Goal: Transaction & Acquisition: Book appointment/travel/reservation

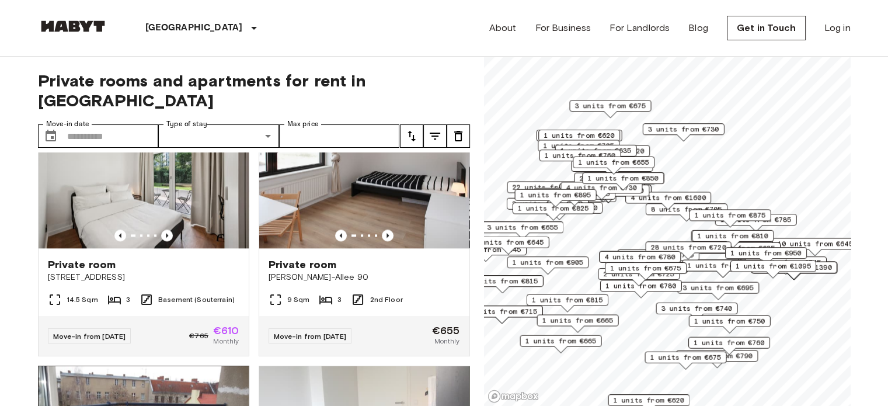
scroll to position [1342, 0]
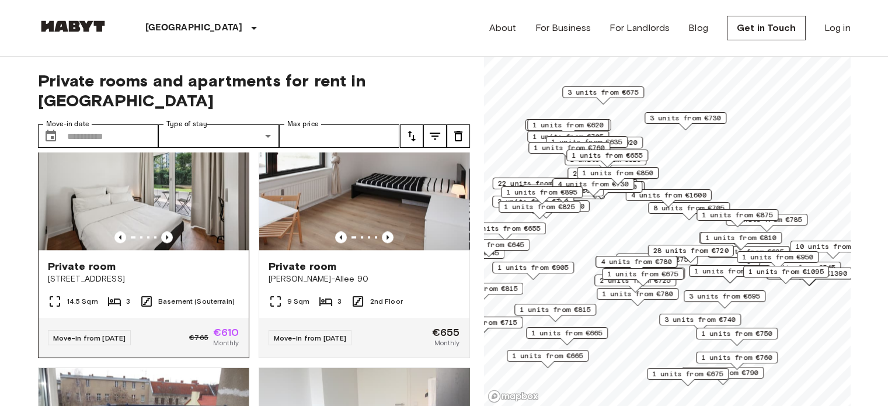
click at [168, 215] on img at bounding box center [144, 180] width 210 height 140
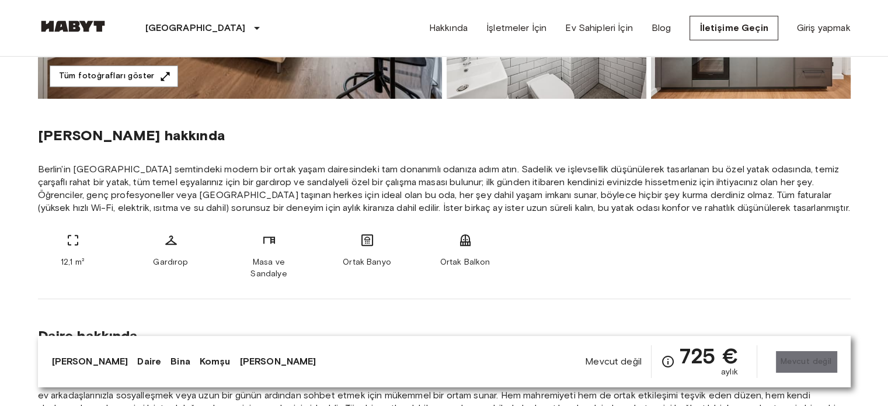
scroll to position [467, 0]
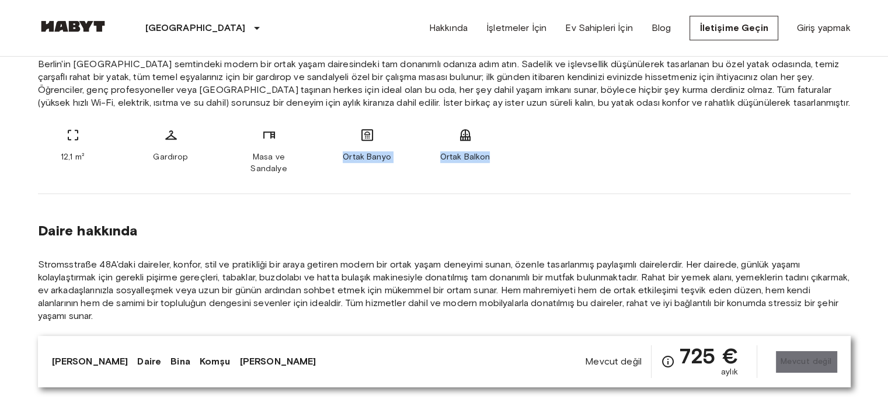
drag, startPoint x: 459, startPoint y: 163, endPoint x: 520, endPoint y: 165, distance: 61.3
click at [519, 163] on div "Oda hakkında Berlin'in Moabit semtindeki modern bir ortak yaşam dairesindeki ta…" at bounding box center [444, 94] width 812 height 200
drag, startPoint x: 416, startPoint y: 181, endPoint x: 405, endPoint y: 183, distance: 11.3
click at [416, 193] on hr at bounding box center [444, 193] width 812 height 1
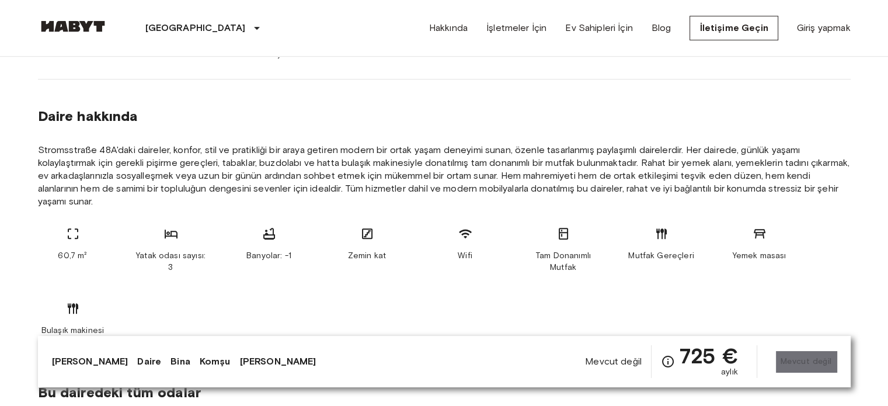
scroll to position [584, 0]
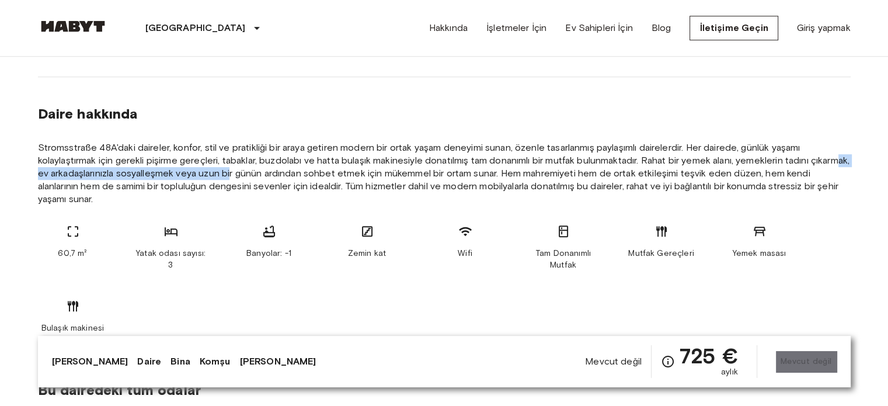
drag, startPoint x: 63, startPoint y: 160, endPoint x: 288, endPoint y: 177, distance: 225.9
click at [283, 172] on font "Stromsstraße 48A'daki daireler, konfor, stil ve pratikliği bir araya getiren mo…" at bounding box center [444, 173] width 812 height 62
click at [284, 205] on section "Daire hakkında Stromsstraße 48A'daki daireler, konfor, stil ve pratikliği bir a…" at bounding box center [444, 215] width 812 height 276
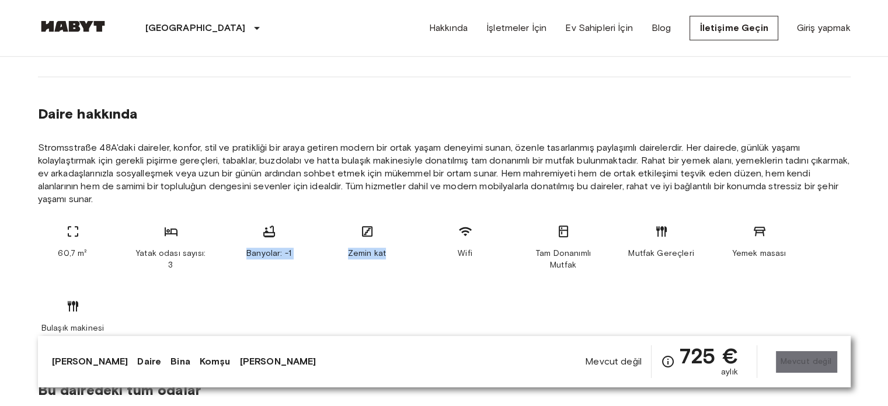
drag, startPoint x: 246, startPoint y: 217, endPoint x: 448, endPoint y: 217, distance: 202.5
click at [444, 224] on div "60,7 m² Yatak odası sayısı: 3 Banyolar: -1 Zemin kat Wifi Tam Donanımlı Mutfak …" at bounding box center [444, 279] width 812 height 110
click at [480, 226] on div "Wifi" at bounding box center [465, 247] width 70 height 47
click at [601, 227] on div "60,7 m² Yatak odası sayısı: 3 Banyolar: -1 Zemin kat Wifi Tam Donanımlı Mutfak …" at bounding box center [444, 279] width 812 height 110
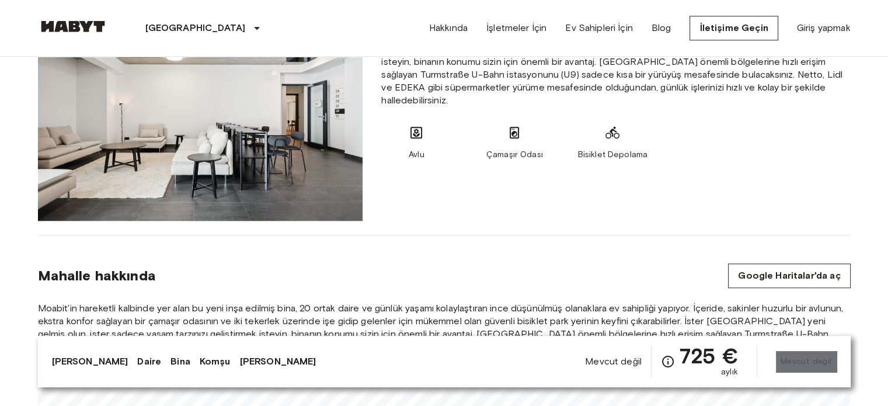
scroll to position [1109, 0]
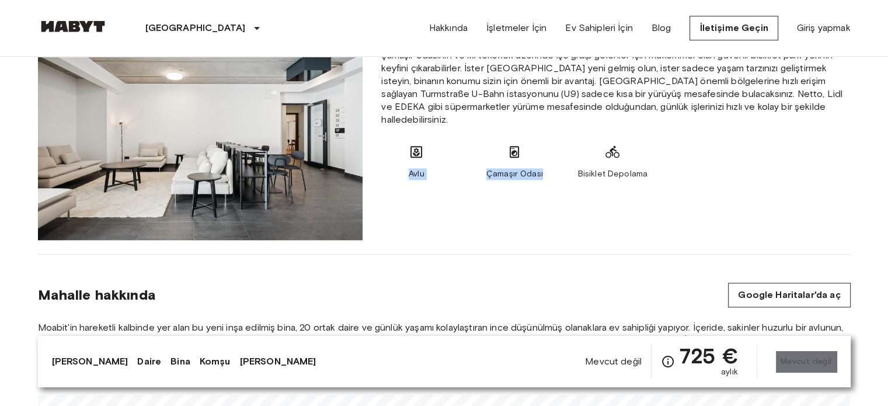
drag, startPoint x: 418, startPoint y: 135, endPoint x: 628, endPoint y: 158, distance: 211.3
click at [574, 149] on div "Avlu Çamaşır Odası Bisiklet Depolama" at bounding box center [615, 162] width 469 height 35
click at [634, 159] on div "Moabit'in hareketli kalbinde yer alan bu yeni inşa edilmiş bina, 20 ortak daire…" at bounding box center [615, 131] width 487 height 217
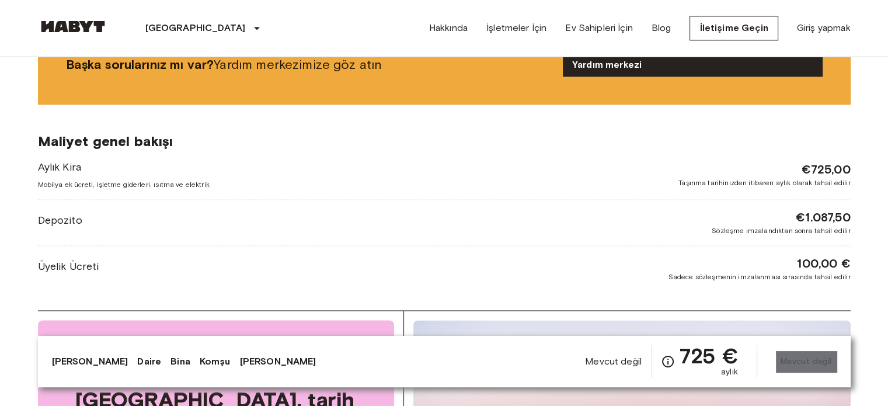
scroll to position [1867, 0]
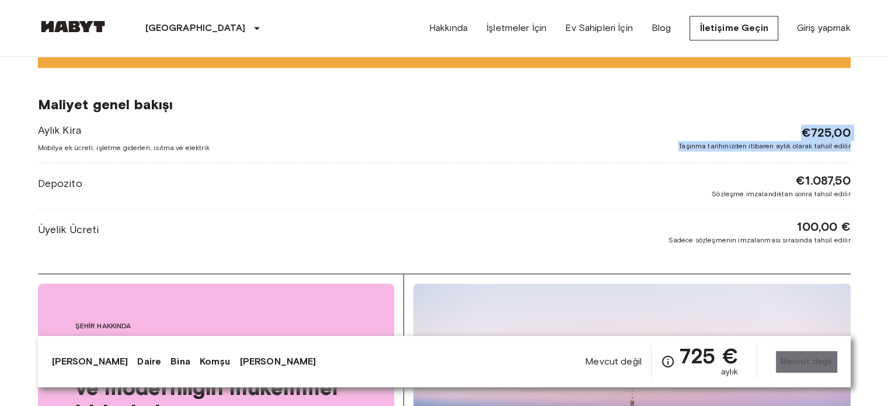
drag, startPoint x: 804, startPoint y: 111, endPoint x: 875, endPoint y: 142, distance: 76.9
click at [873, 128] on body "Berlin Avrupa Amsterdam Berlin Brüksel Köln Düsseldorf Frankfurt Graz Hamburg L…" at bounding box center [444, 2] width 888 height 3739
click at [784, 185] on div "Aylık Kira Mobilya ek ücreti, işletme giderleri, ısıtma ve elektrik €725,00 Taş…" at bounding box center [444, 184] width 812 height 123
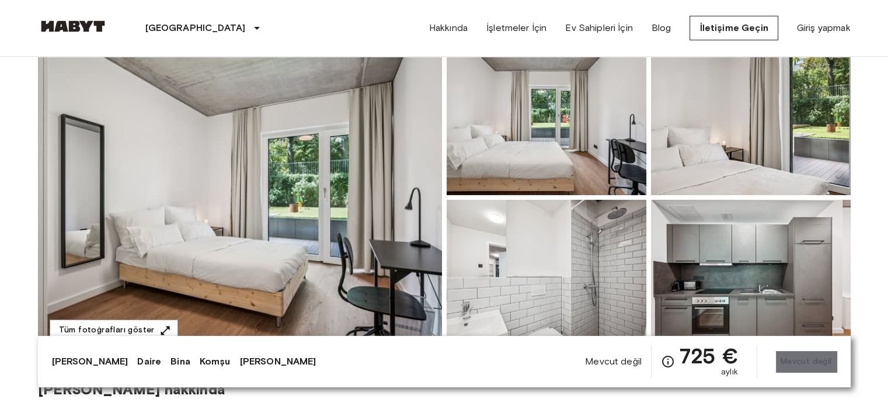
scroll to position [0, 0]
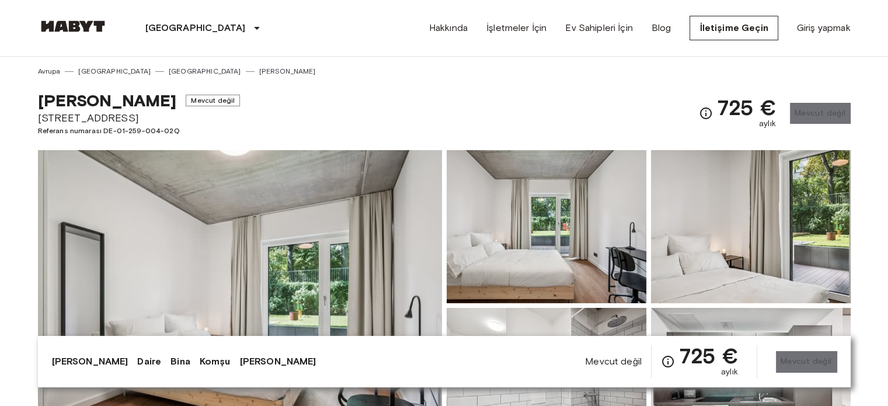
drag, startPoint x: 708, startPoint y: 107, endPoint x: 833, endPoint y: 106, distance: 125.5
click at [833, 106] on div "725 € aylık Mevcut değil" at bounding box center [775, 113] width 152 height 46
drag, startPoint x: 682, startPoint y: 104, endPoint x: 697, endPoint y: 107, distance: 15.4
click at [682, 104] on div "Özel oda Mevcut değil Stromstraße 48 Referans numarası DE-01-259-004-02Q 725 € …" at bounding box center [444, 106] width 812 height 60
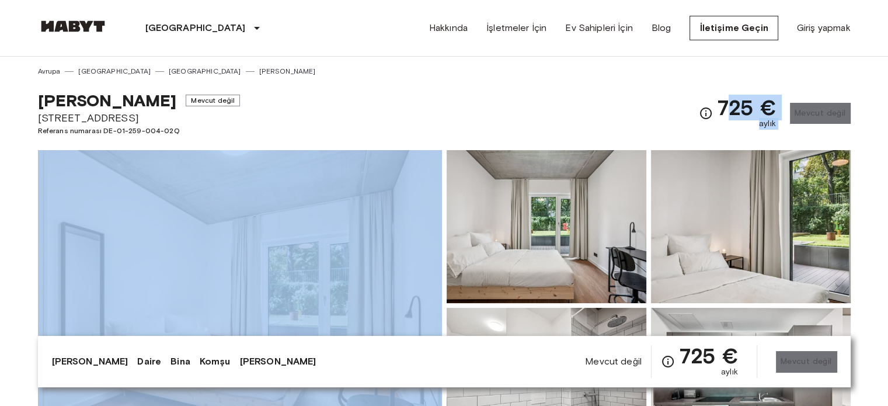
drag, startPoint x: 723, startPoint y: 87, endPoint x: 789, endPoint y: 121, distance: 74.1
click at [789, 121] on div "Özel oda Mevcut değil Stromstraße 48 Referans numarası DE-01-259-004-02Q 725 € …" at bounding box center [444, 106] width 812 height 60
click at [805, 86] on div "Özel oda Mevcut değil Stromstraße 48 Referans numarası DE-01-259-004-02Q 725 € …" at bounding box center [444, 106] width 812 height 60
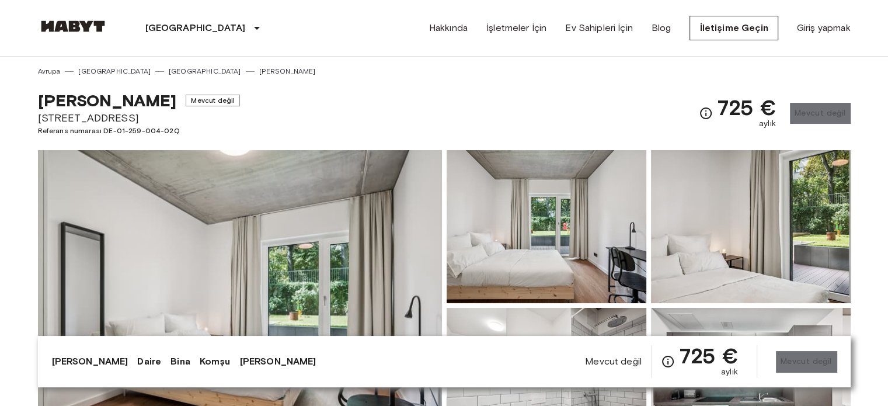
scroll to position [117, 0]
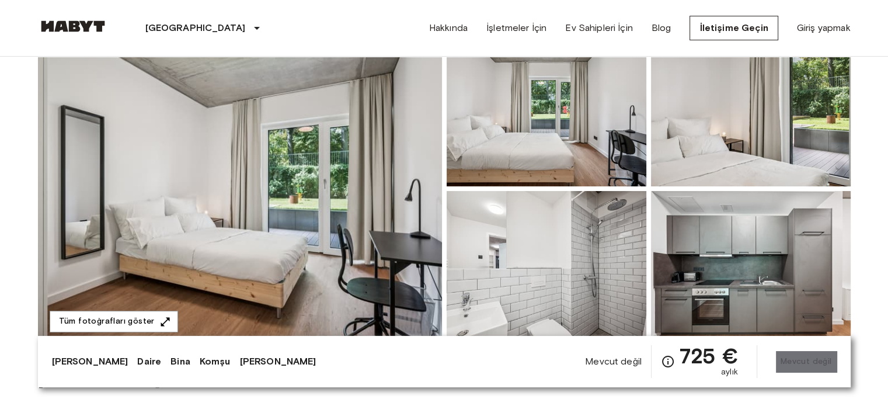
click at [399, 241] on img at bounding box center [240, 188] width 404 height 310
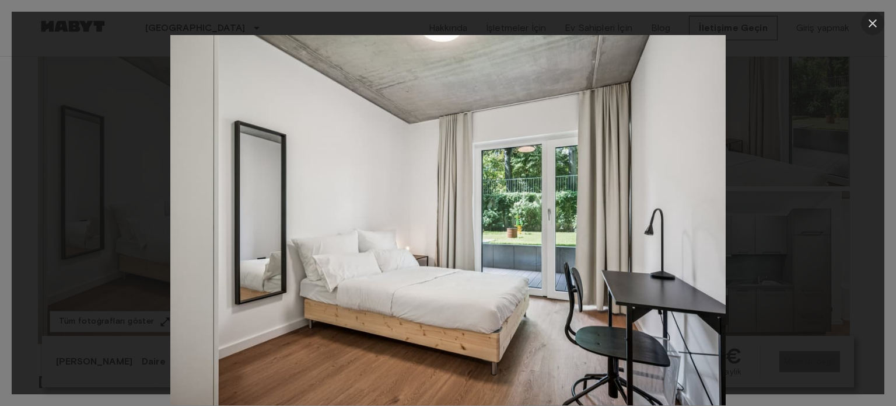
click at [875, 21] on icon "button" at bounding box center [873, 23] width 8 height 8
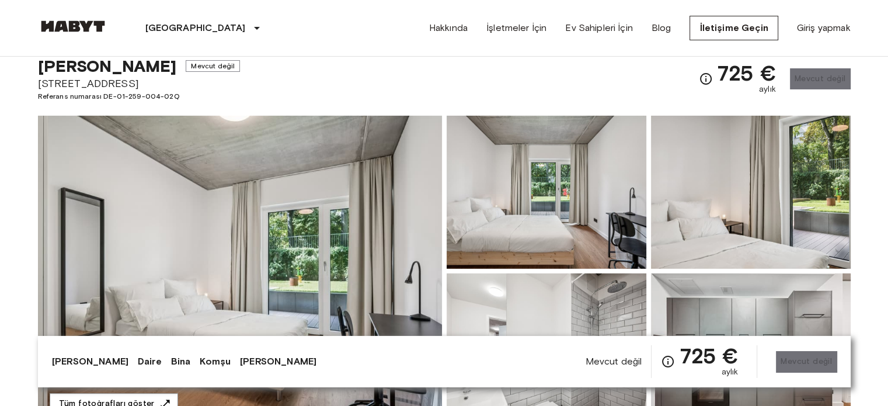
scroll to position [0, 0]
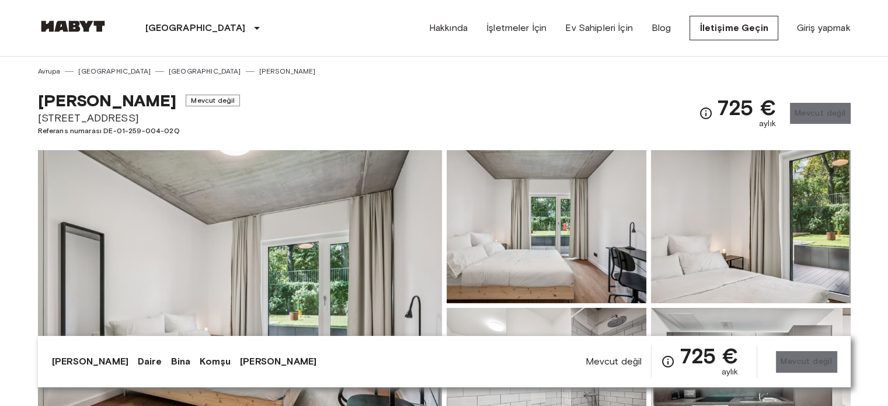
click at [85, 32] on link at bounding box center [73, 28] width 70 height 16
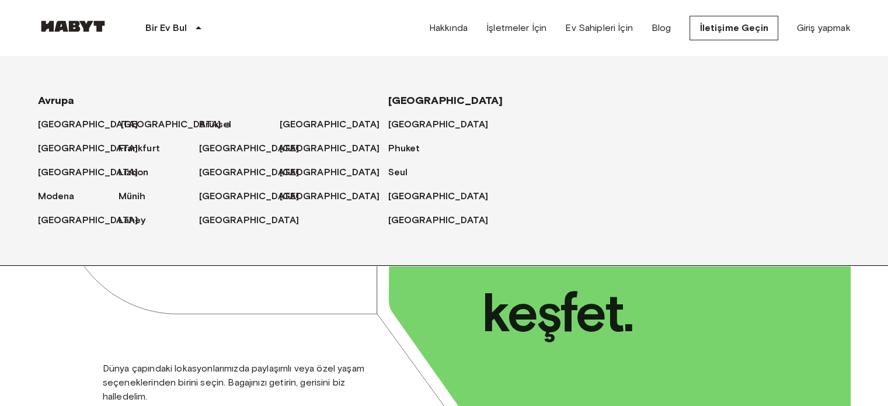
click at [144, 120] on font "[GEOGRAPHIC_DATA]" at bounding box center [171, 123] width 100 height 11
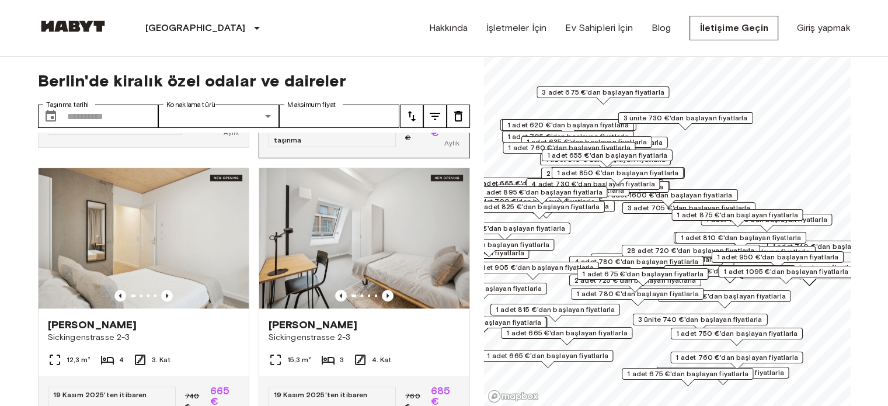
scroll to position [5601, 0]
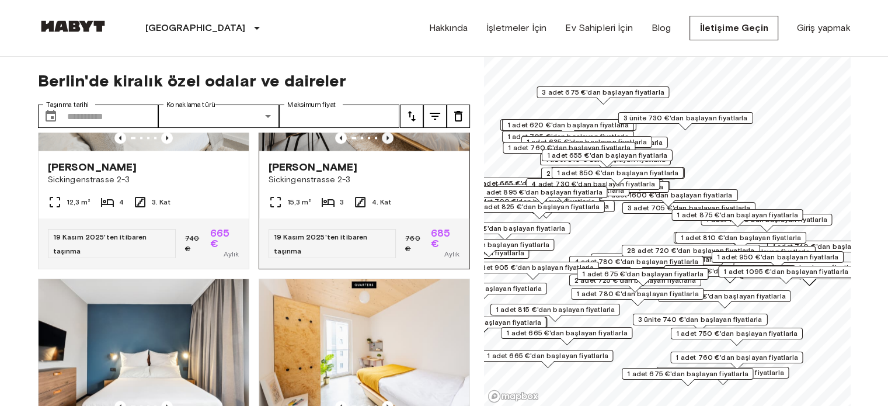
click at [382, 144] on icon "Önceki görüntü" at bounding box center [388, 138] width 12 height 12
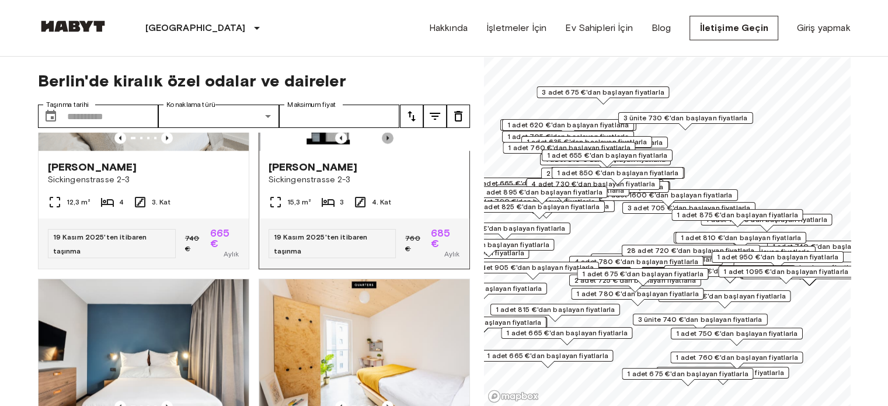
click at [382, 144] on icon "Önceki görüntü" at bounding box center [388, 138] width 12 height 12
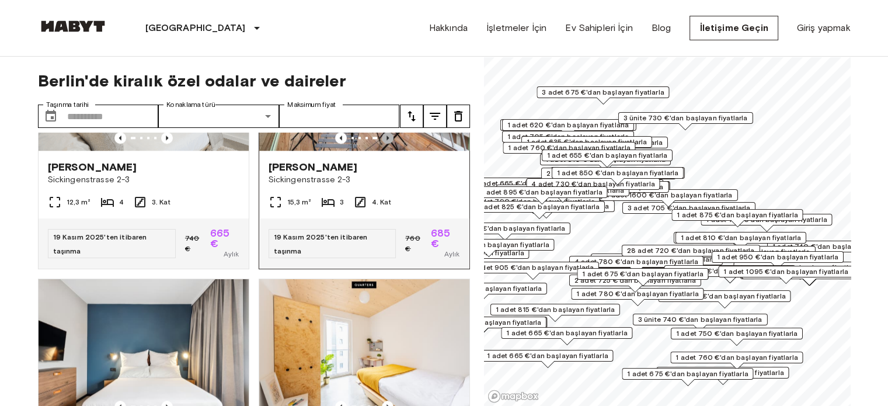
click at [382, 144] on icon "Önceki görüntü" at bounding box center [388, 138] width 12 height 12
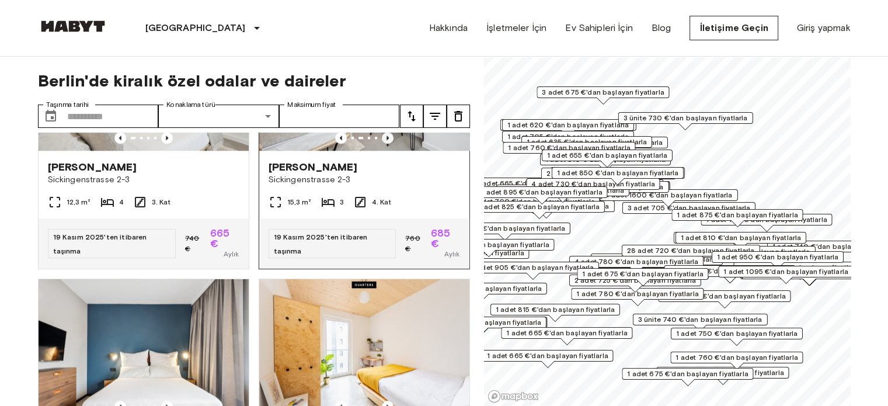
click at [382, 144] on icon "Önceki görüntü" at bounding box center [388, 138] width 12 height 12
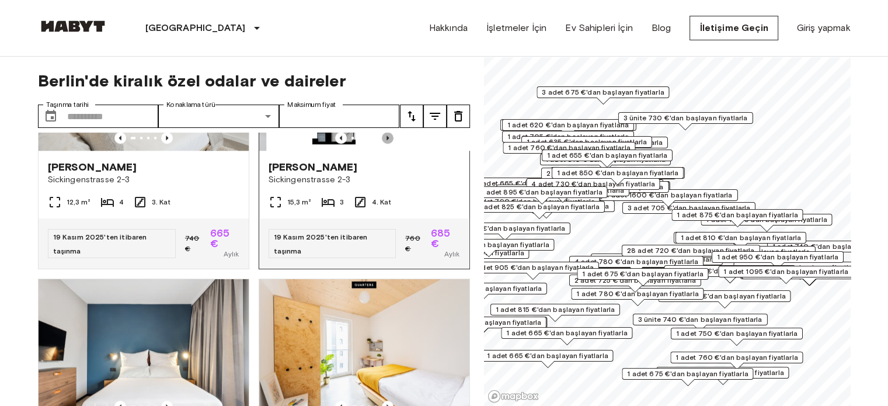
click at [382, 144] on icon "Önceki görüntü" at bounding box center [388, 138] width 12 height 12
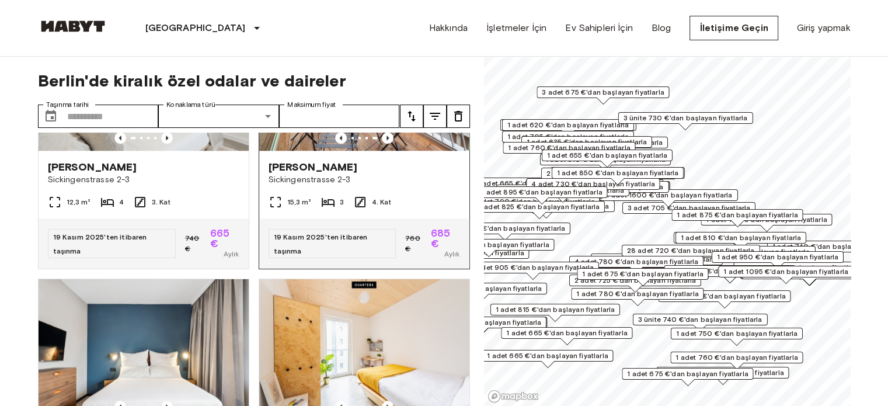
click at [453, 151] on img at bounding box center [364, 81] width 210 height 140
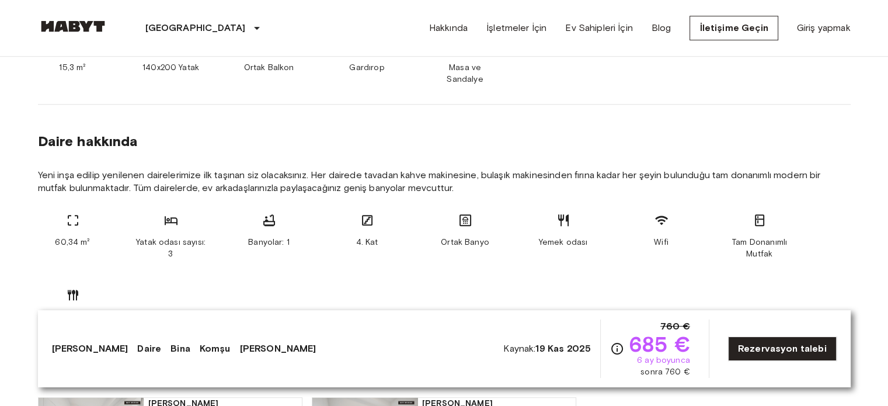
scroll to position [528, 0]
